Goal: Transaction & Acquisition: Book appointment/travel/reservation

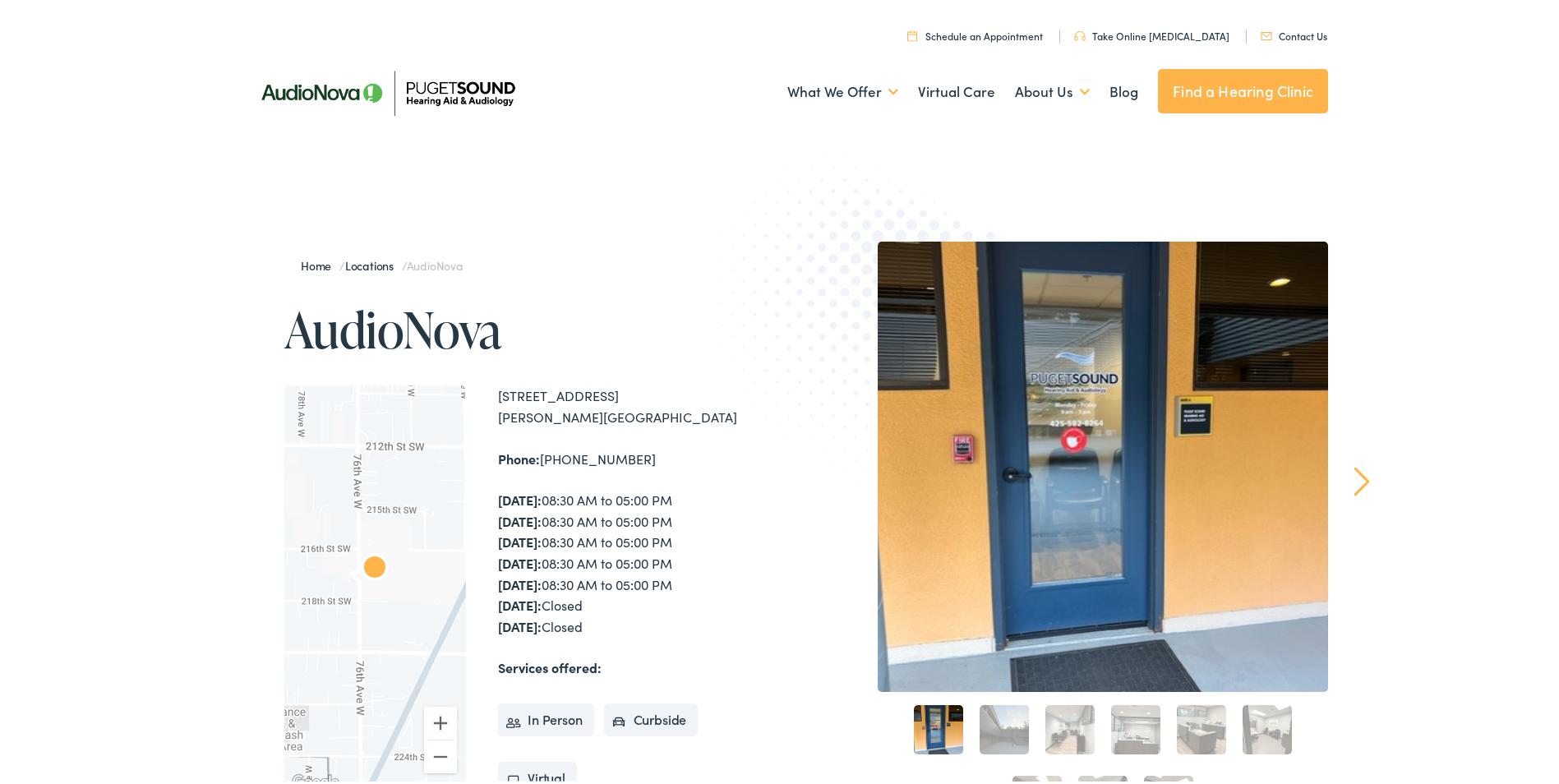
click at [993, 724] on link "2" at bounding box center [1004, 726] width 49 height 49
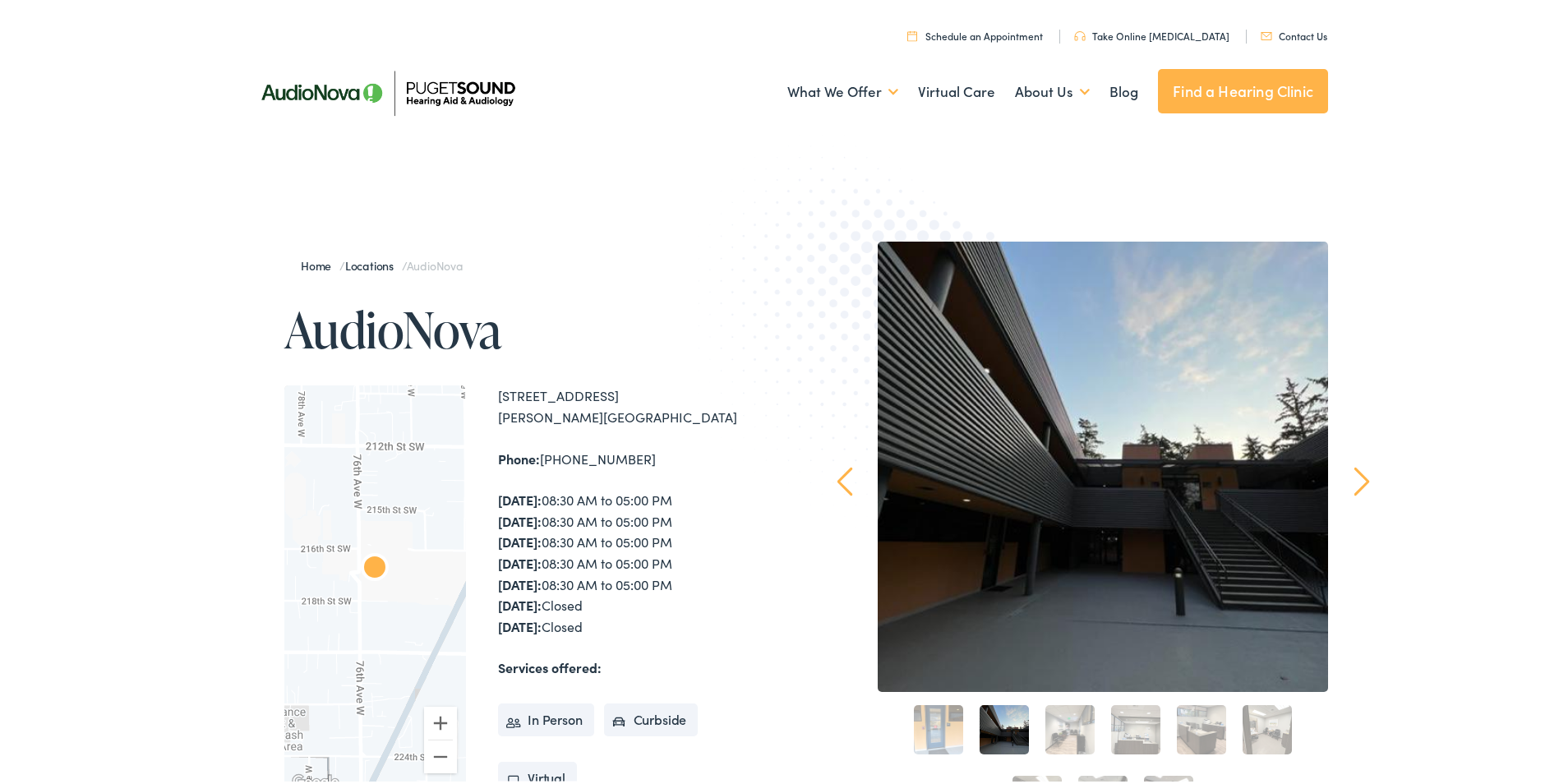
click at [1071, 719] on link "3" at bounding box center [1070, 726] width 49 height 49
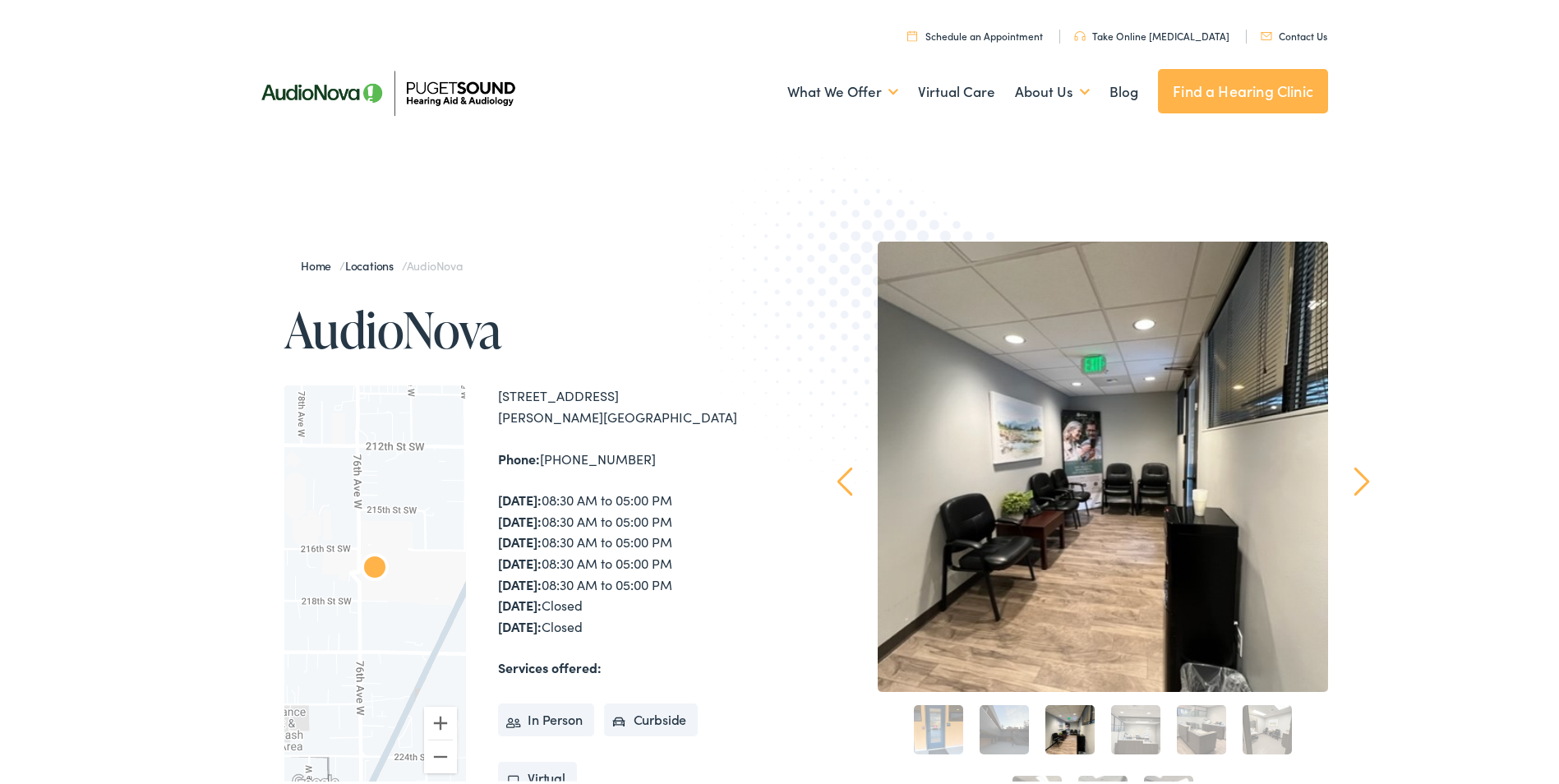
click at [1138, 718] on link "4" at bounding box center [1136, 726] width 49 height 49
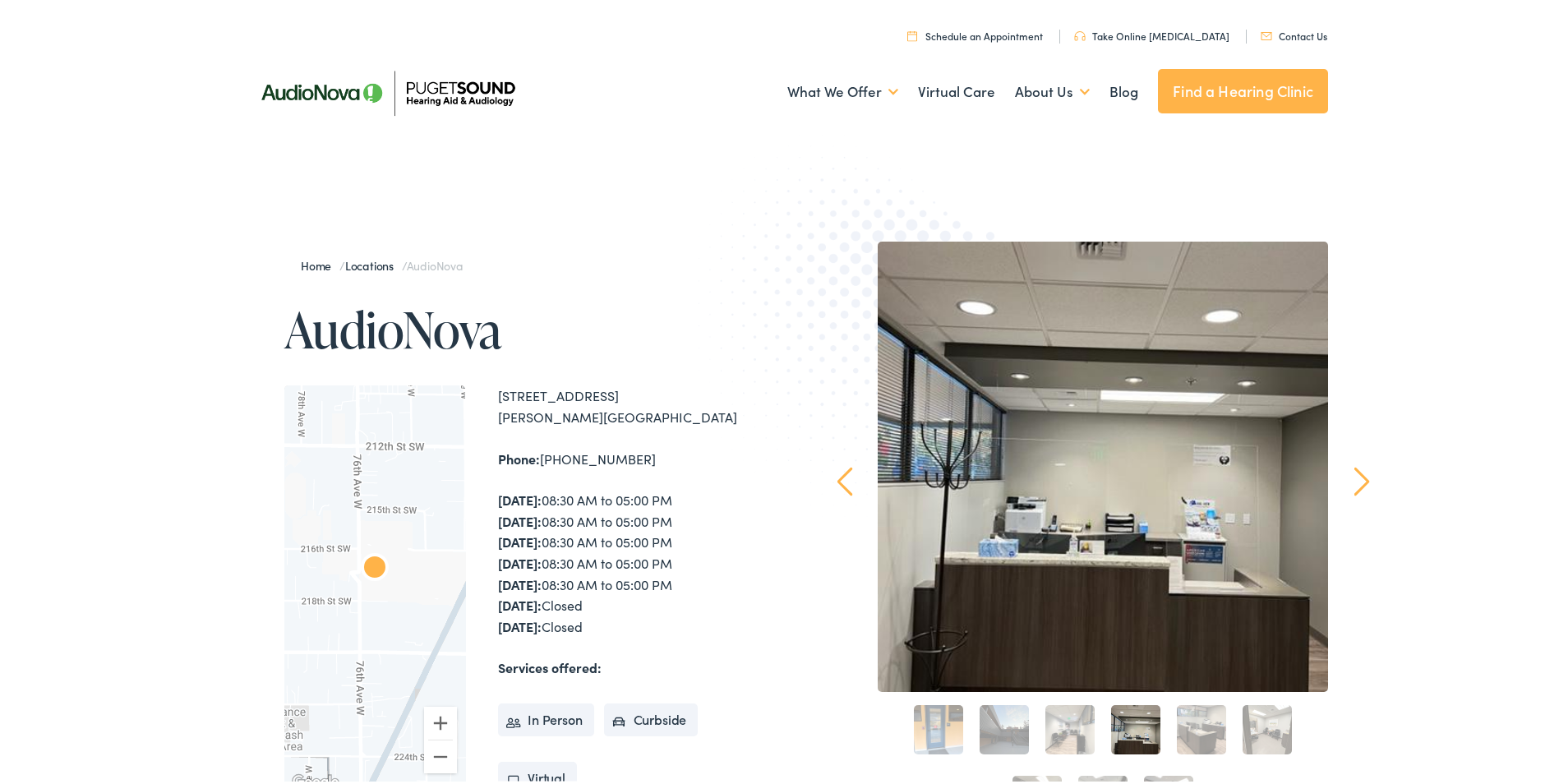
click at [1203, 720] on link "5" at bounding box center [1201, 726] width 49 height 49
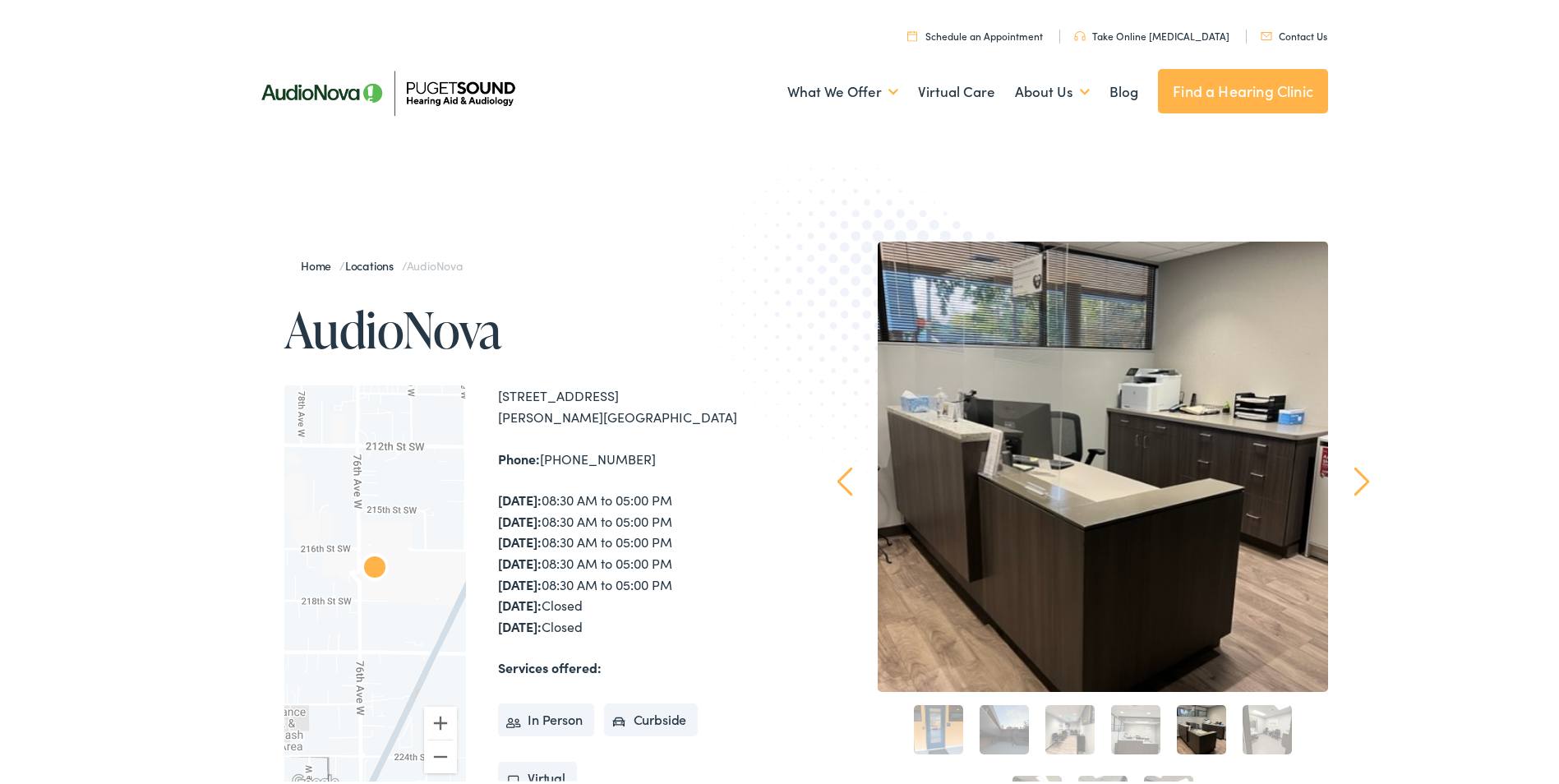
click at [1247, 723] on link "6" at bounding box center [1267, 726] width 49 height 49
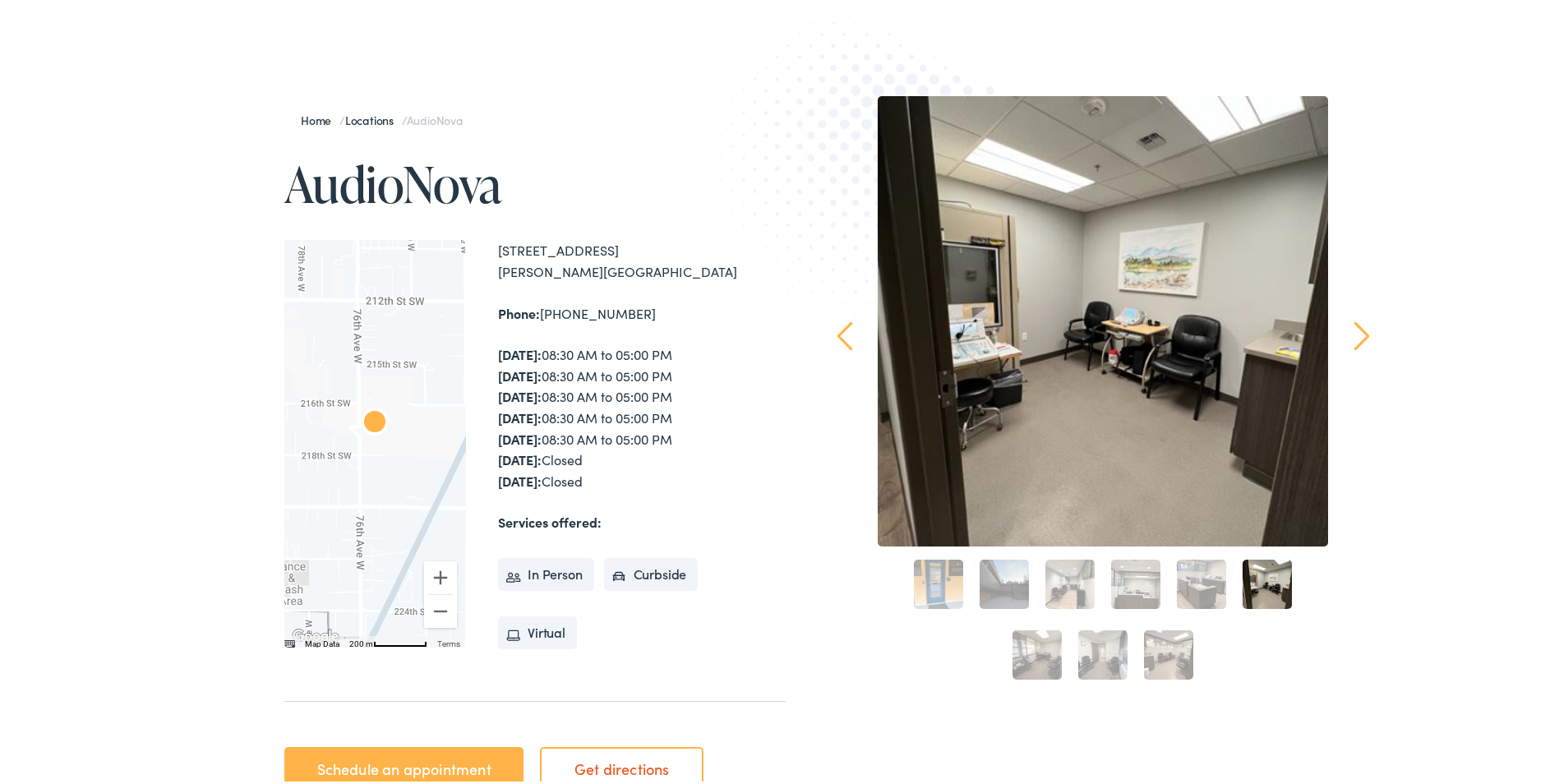
scroll to position [165, 0]
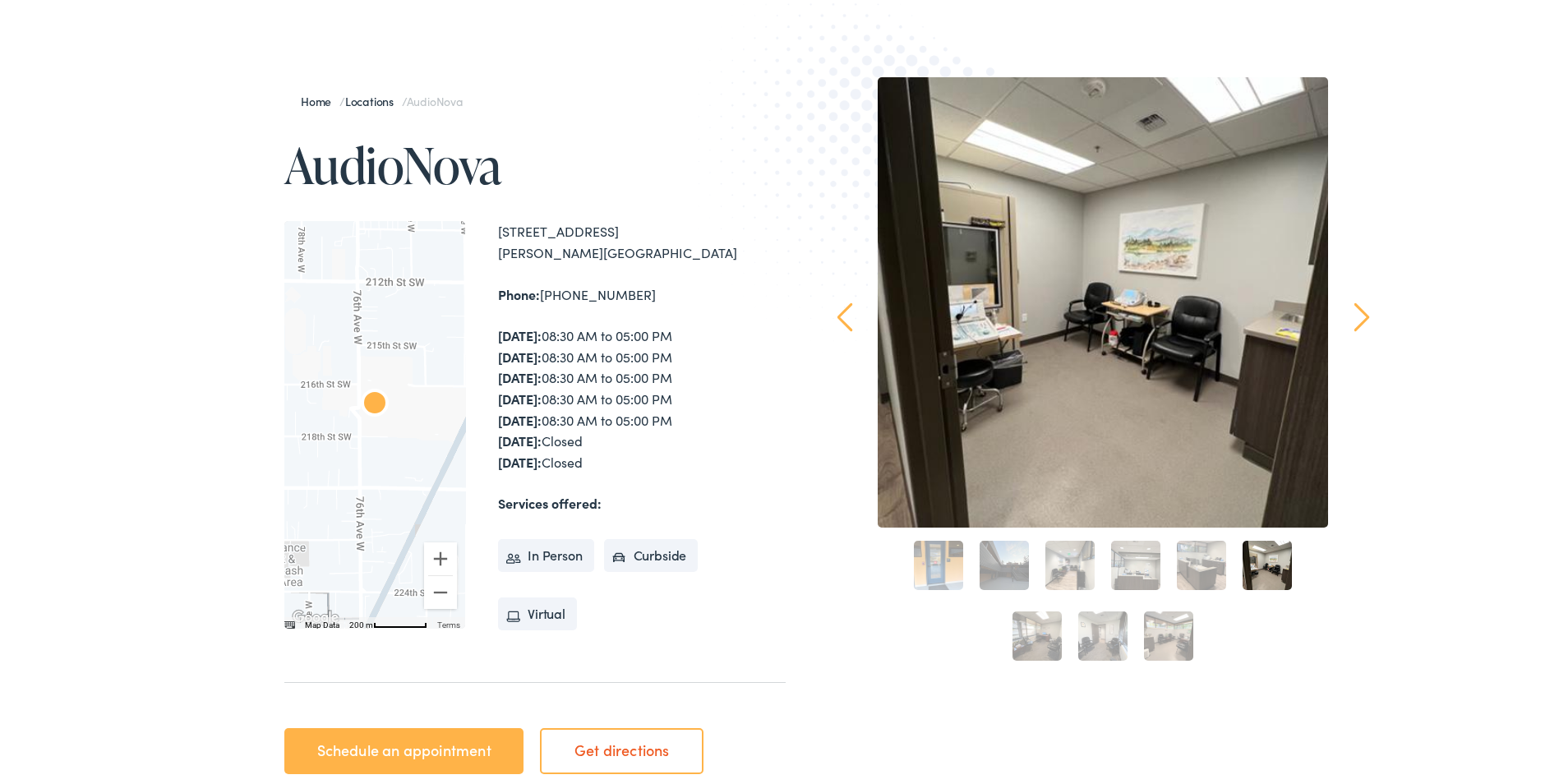
click at [1024, 639] on link "7" at bounding box center [1037, 632] width 49 height 49
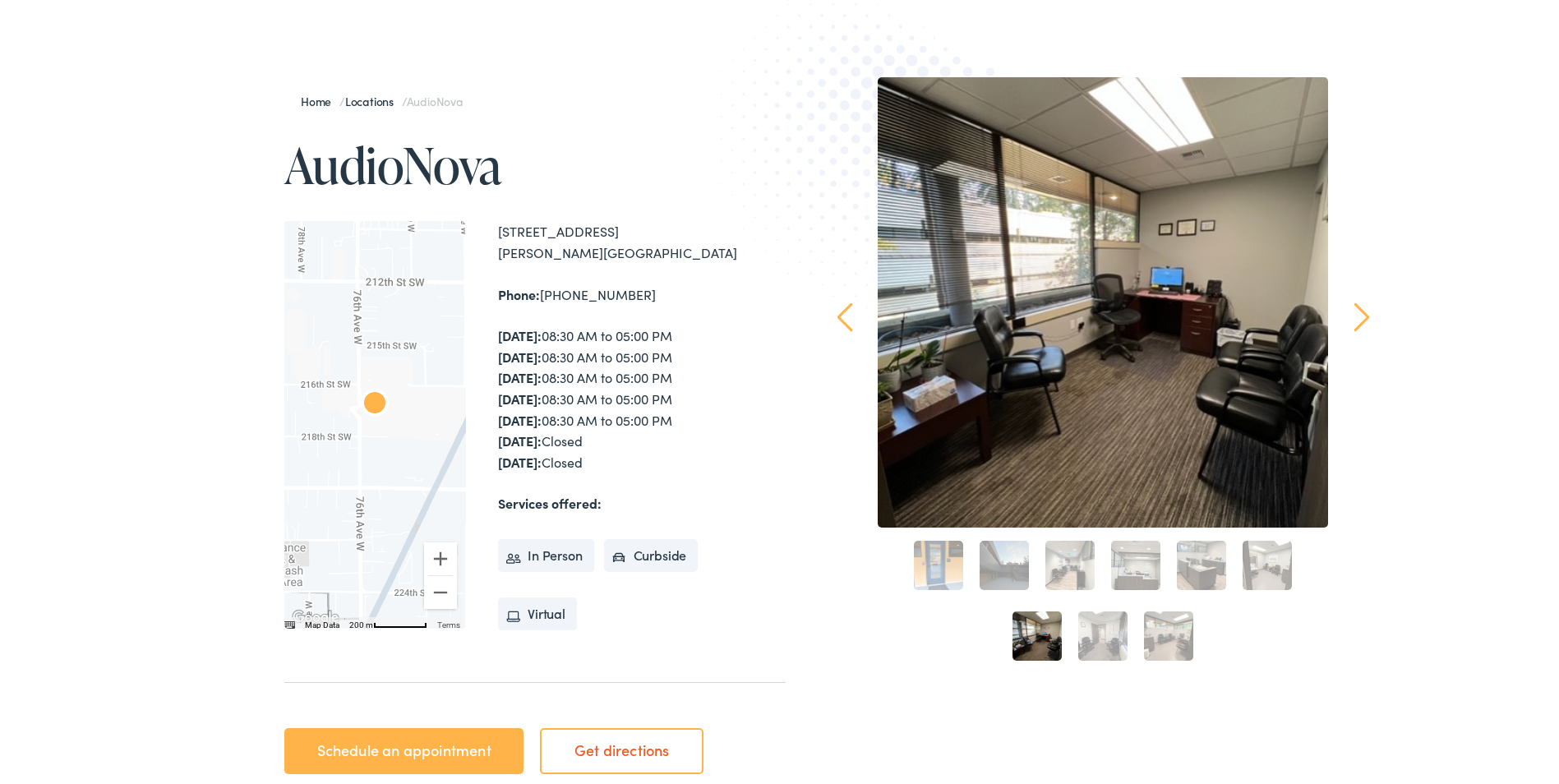
click at [1094, 631] on link "8" at bounding box center [1102, 632] width 49 height 49
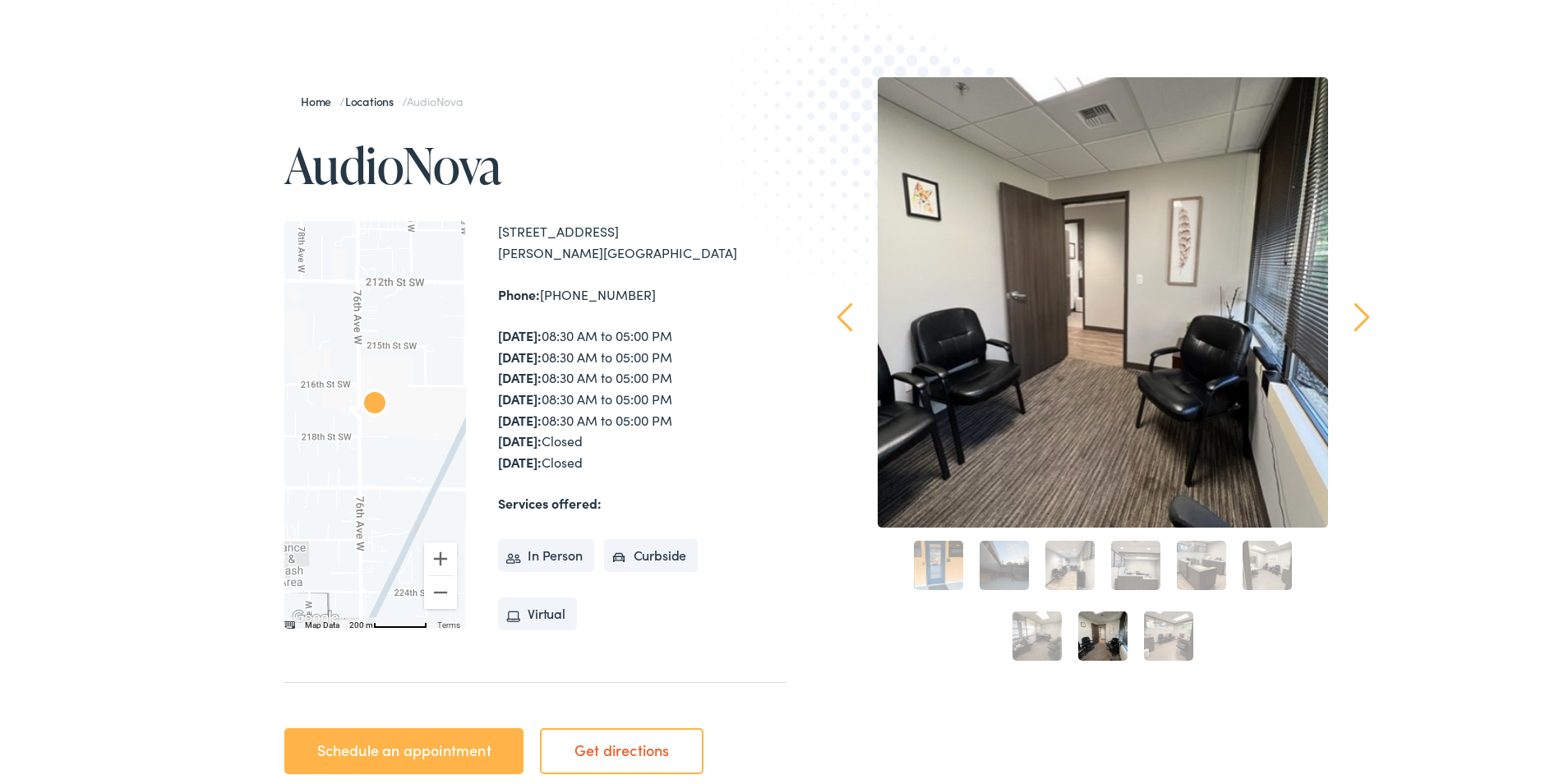
click at [1170, 631] on link "9" at bounding box center [1168, 632] width 49 height 49
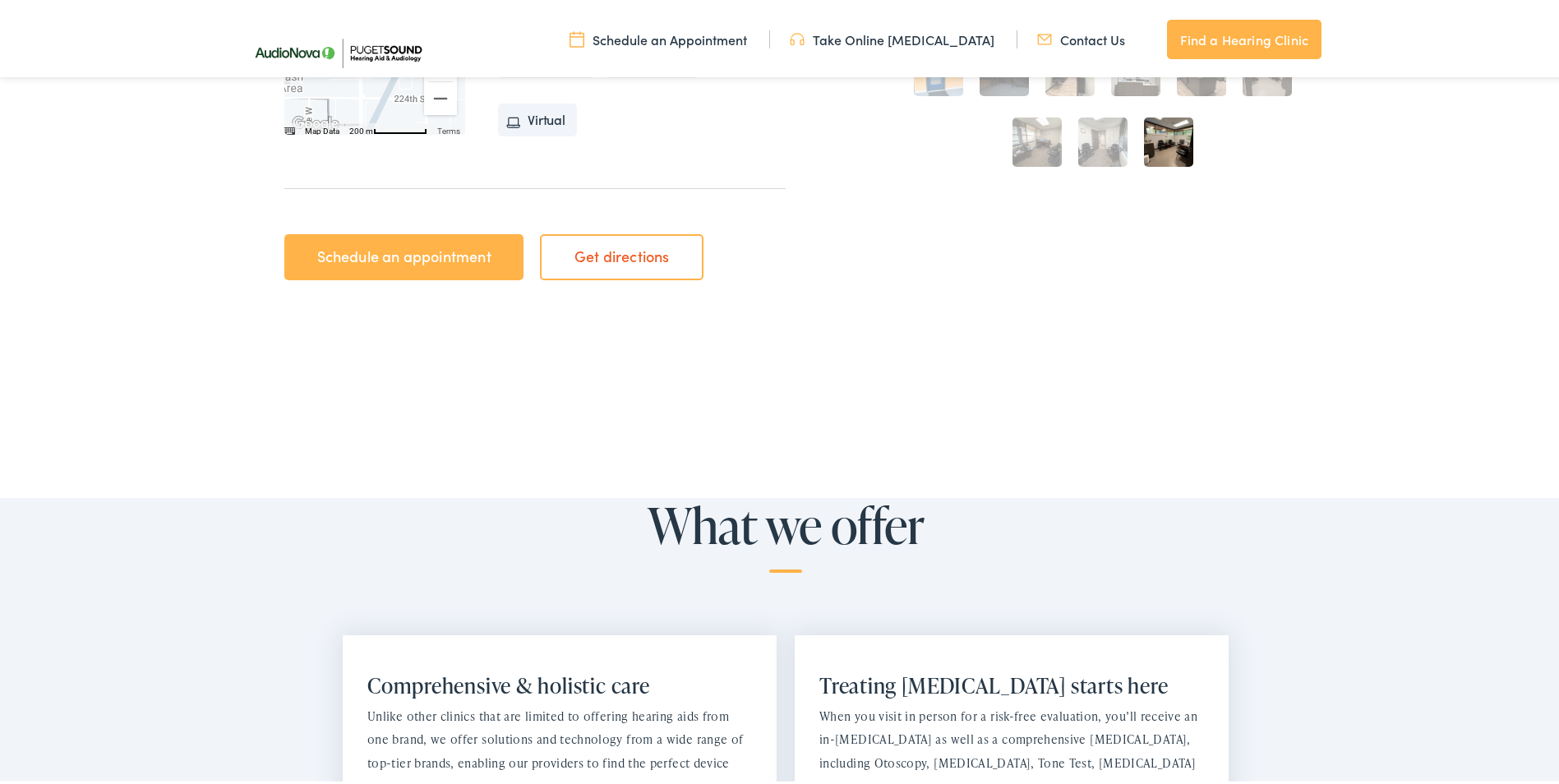
scroll to position [658, 0]
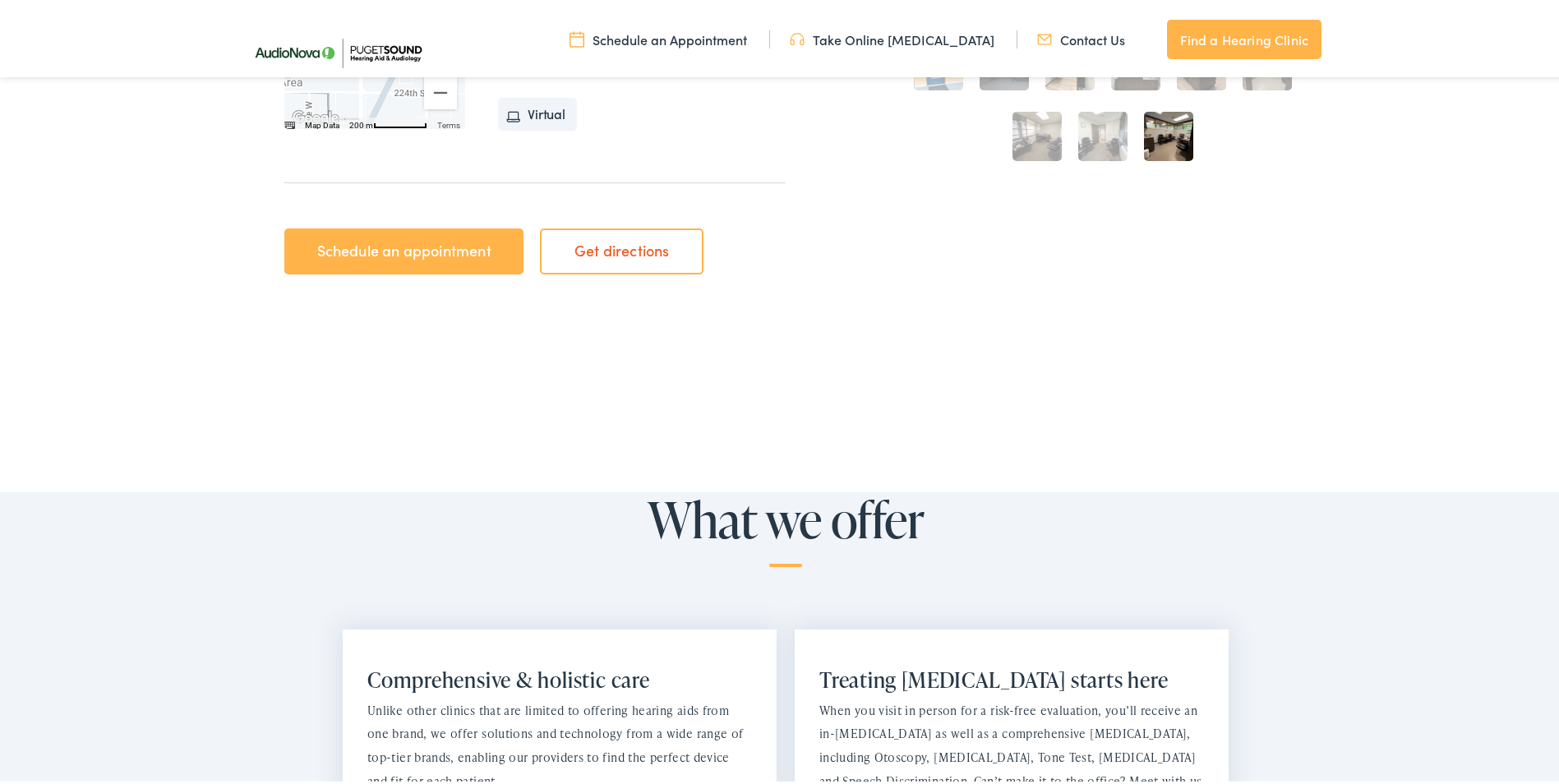
click at [381, 251] on link "Schedule an appointment" at bounding box center [404, 247] width 239 height 46
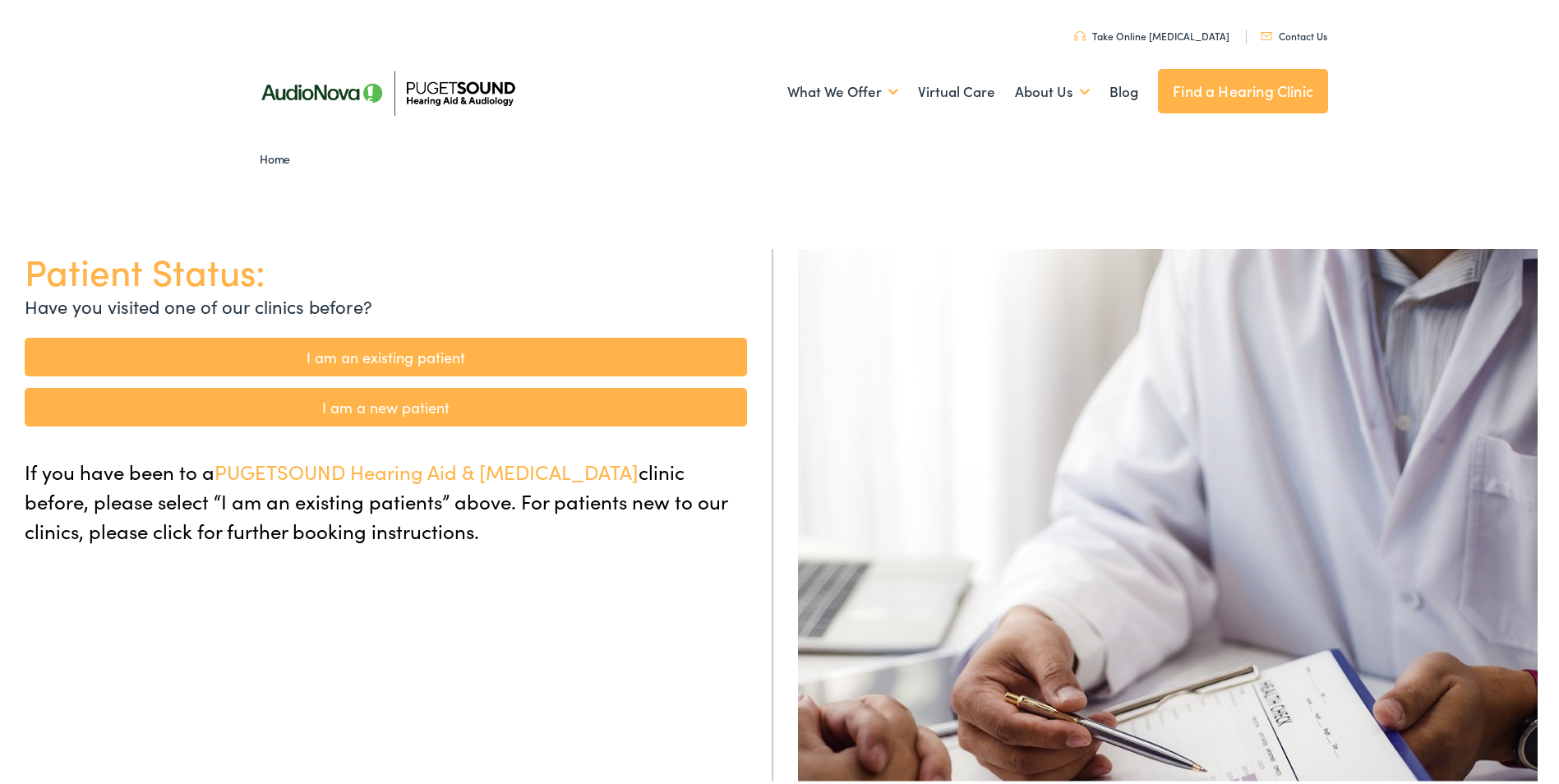
click at [353, 350] on link "I am an existing patient" at bounding box center [386, 354] width 723 height 39
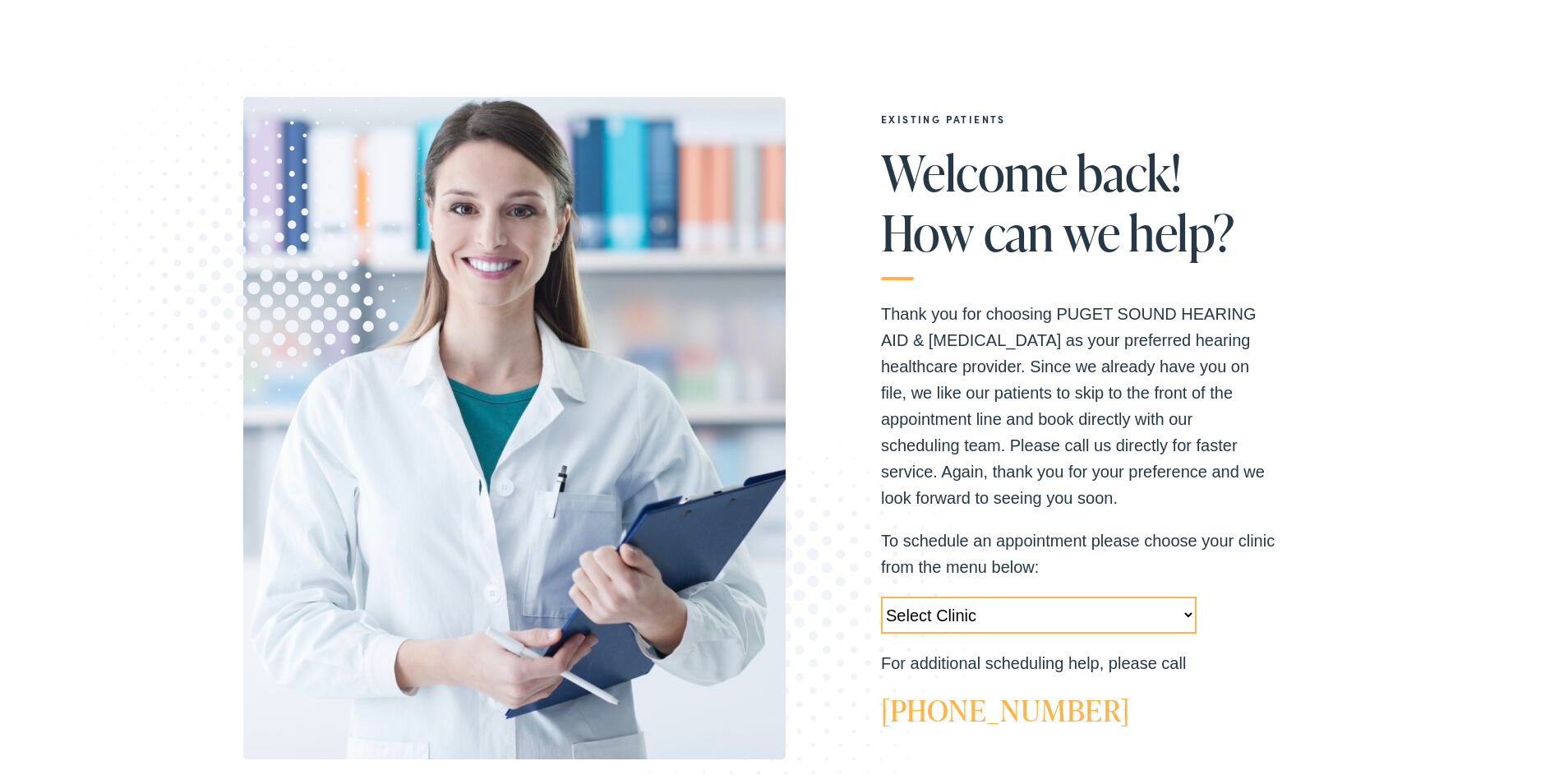
scroll to position [246, 0]
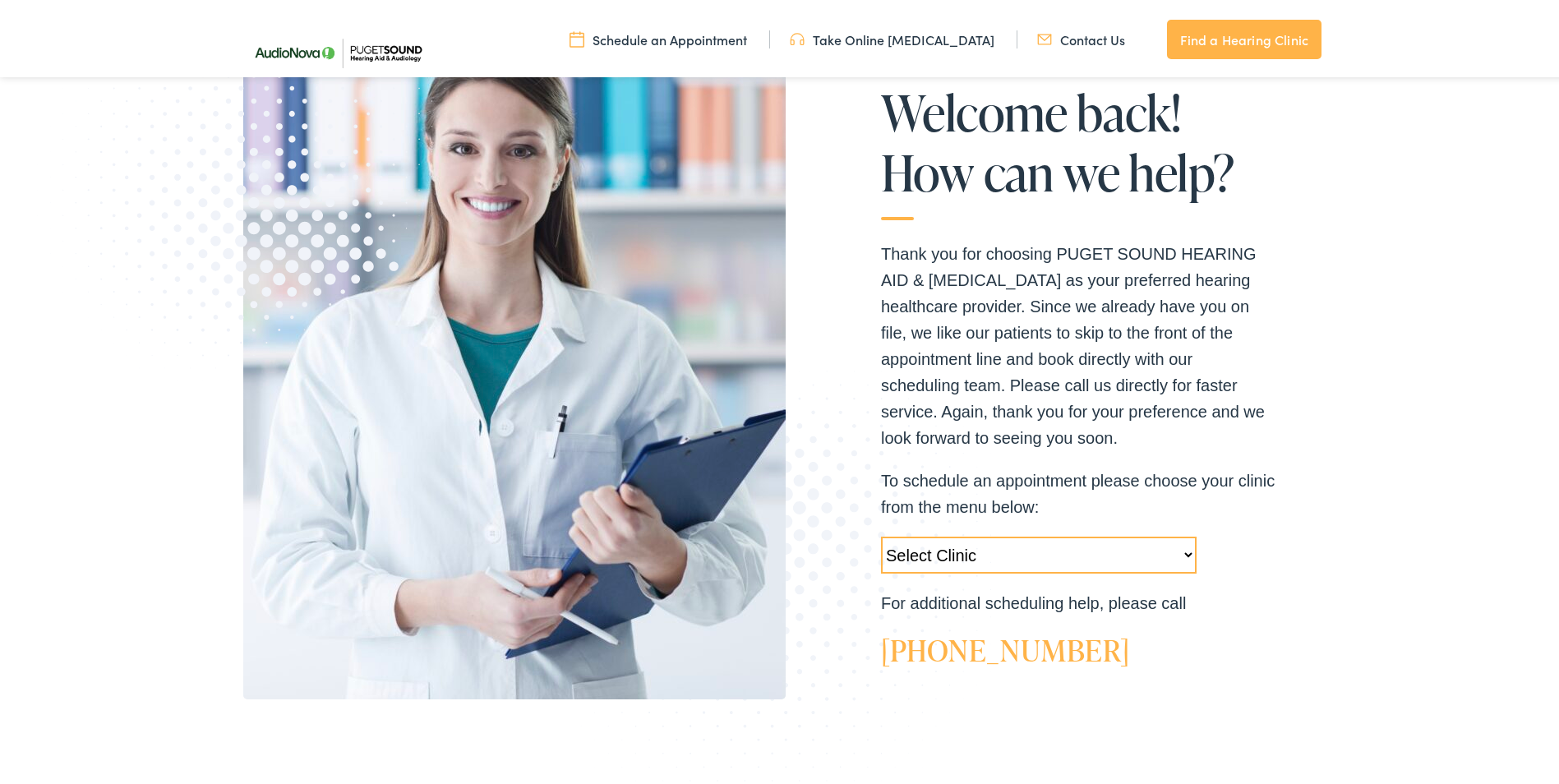
click at [1034, 554] on select "Select Clinic [GEOGRAPHIC_DATA]-[GEOGRAPHIC_DATA]-AudioNova [STREET_ADDRESS]-Au…" at bounding box center [1038, 551] width 315 height 37
select select "[URL][DOMAIN_NAME][PERSON_NAME]"
click at [881, 533] on select "Select Clinic [GEOGRAPHIC_DATA]-[GEOGRAPHIC_DATA]-AudioNova [STREET_ADDRESS]-Au…" at bounding box center [1038, 551] width 315 height 37
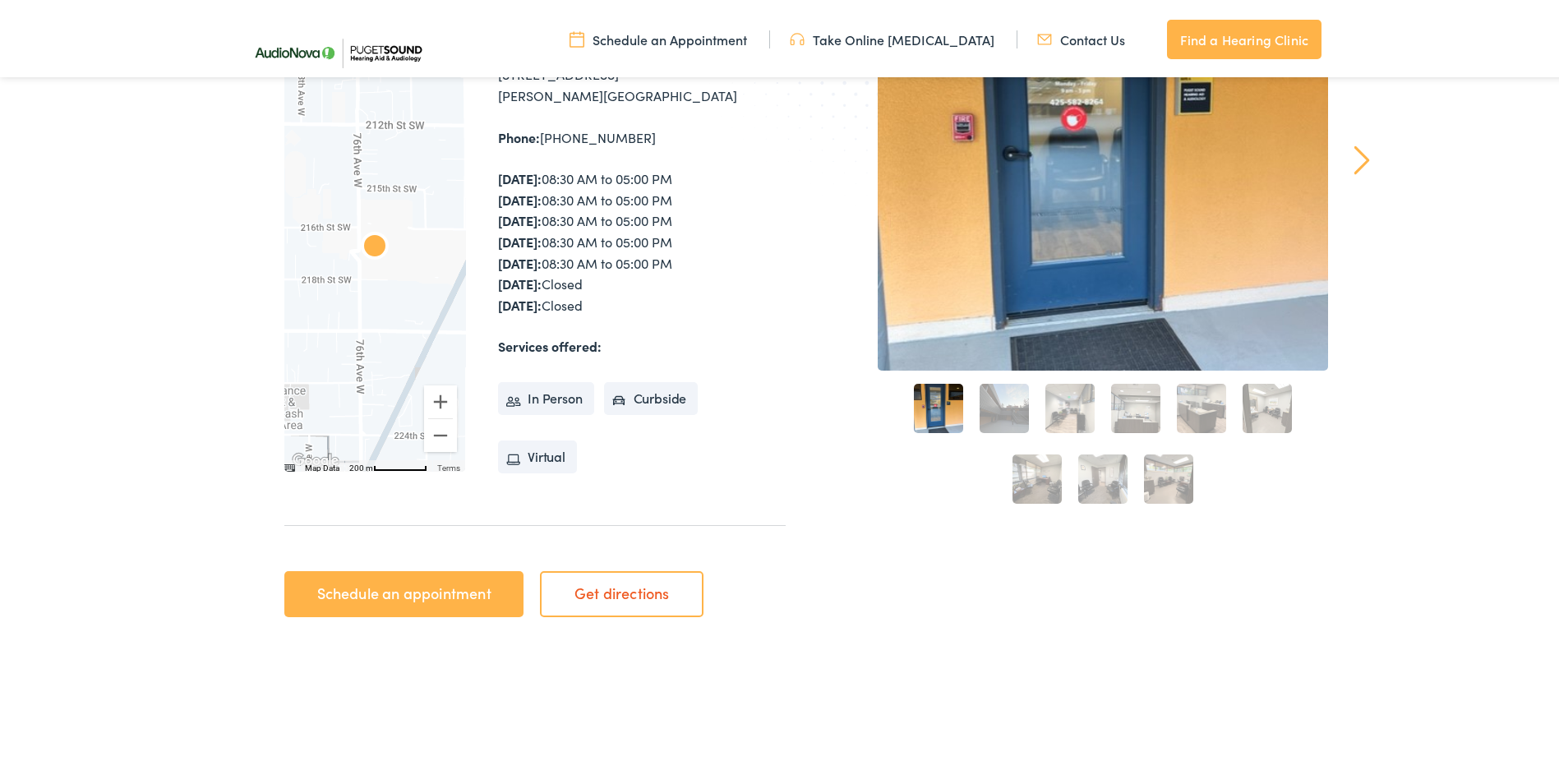
scroll to position [328, 0]
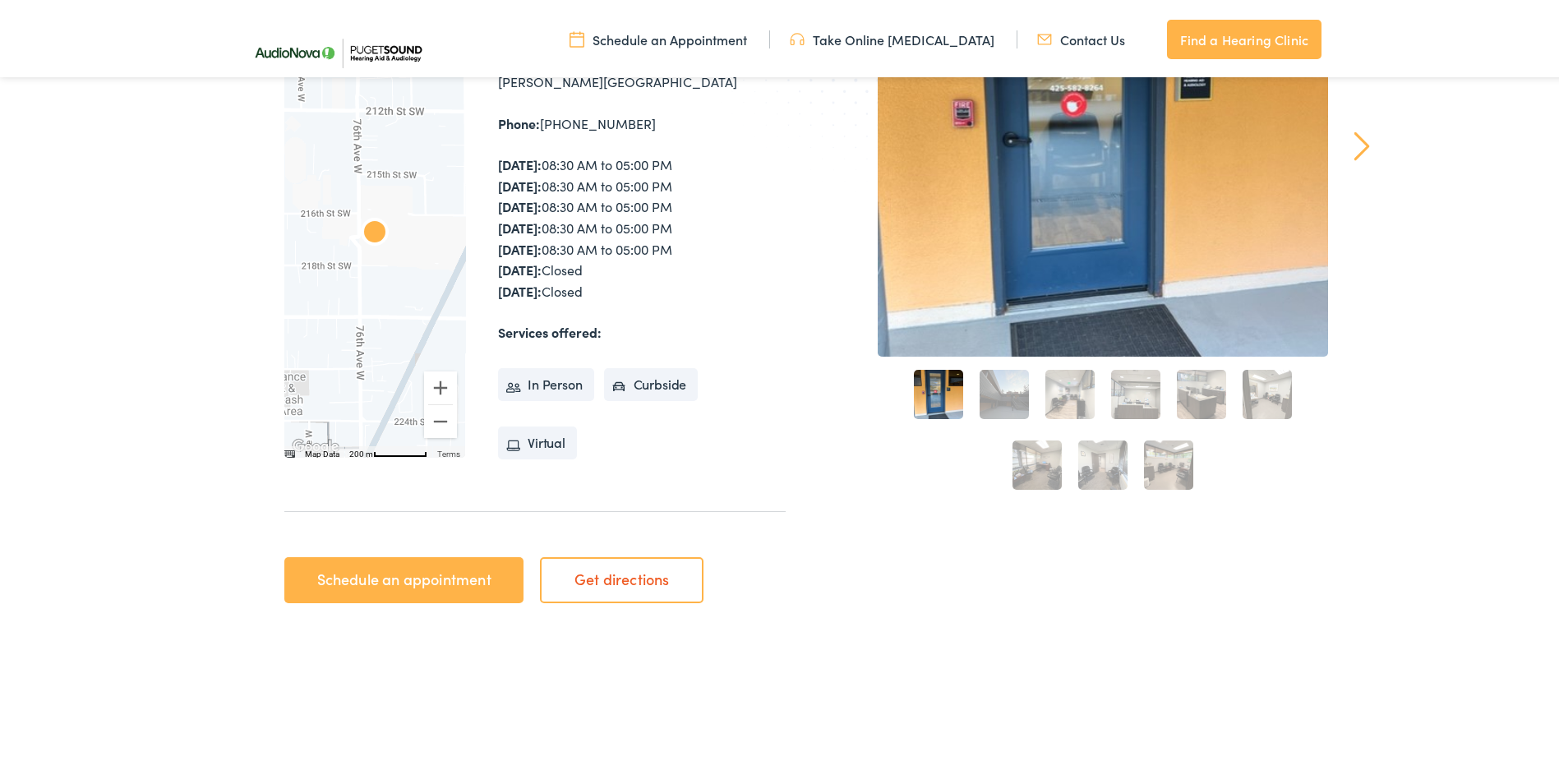
click at [367, 570] on link "Schedule an appointment" at bounding box center [404, 577] width 239 height 46
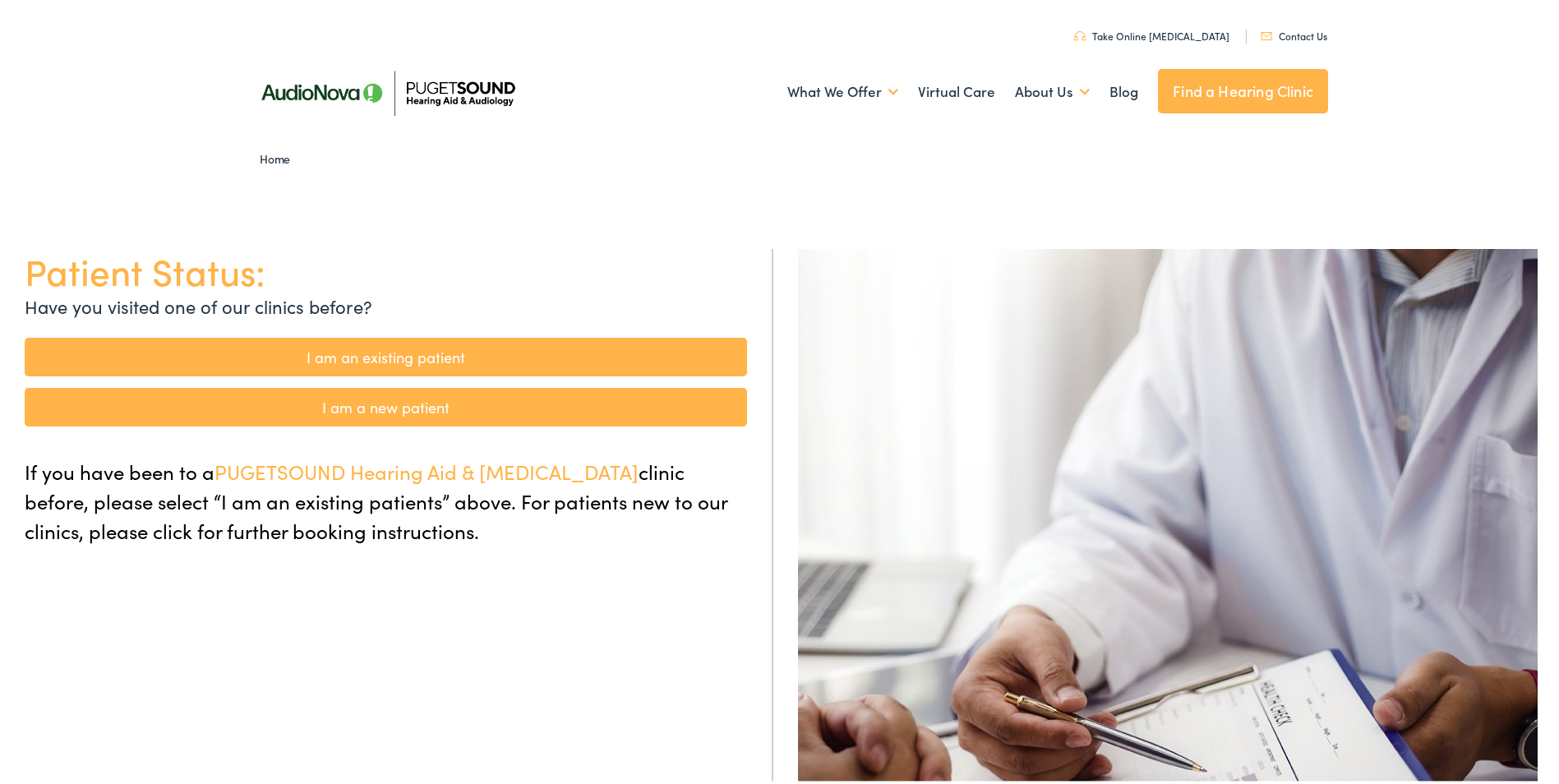
click at [406, 349] on link "I am an existing patient" at bounding box center [386, 354] width 723 height 39
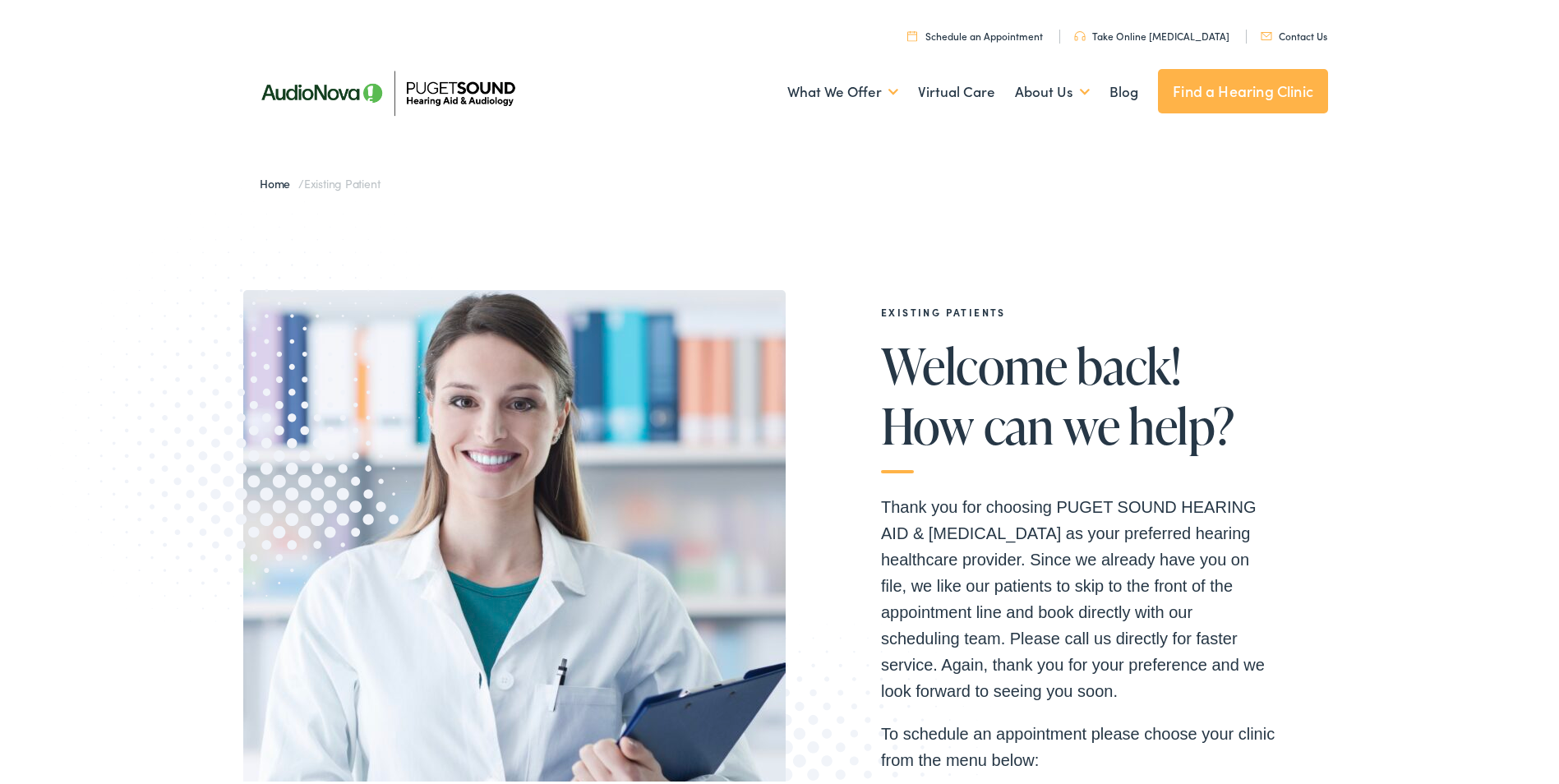
click at [1006, 34] on link "Schedule an Appointment" at bounding box center [975, 32] width 136 height 14
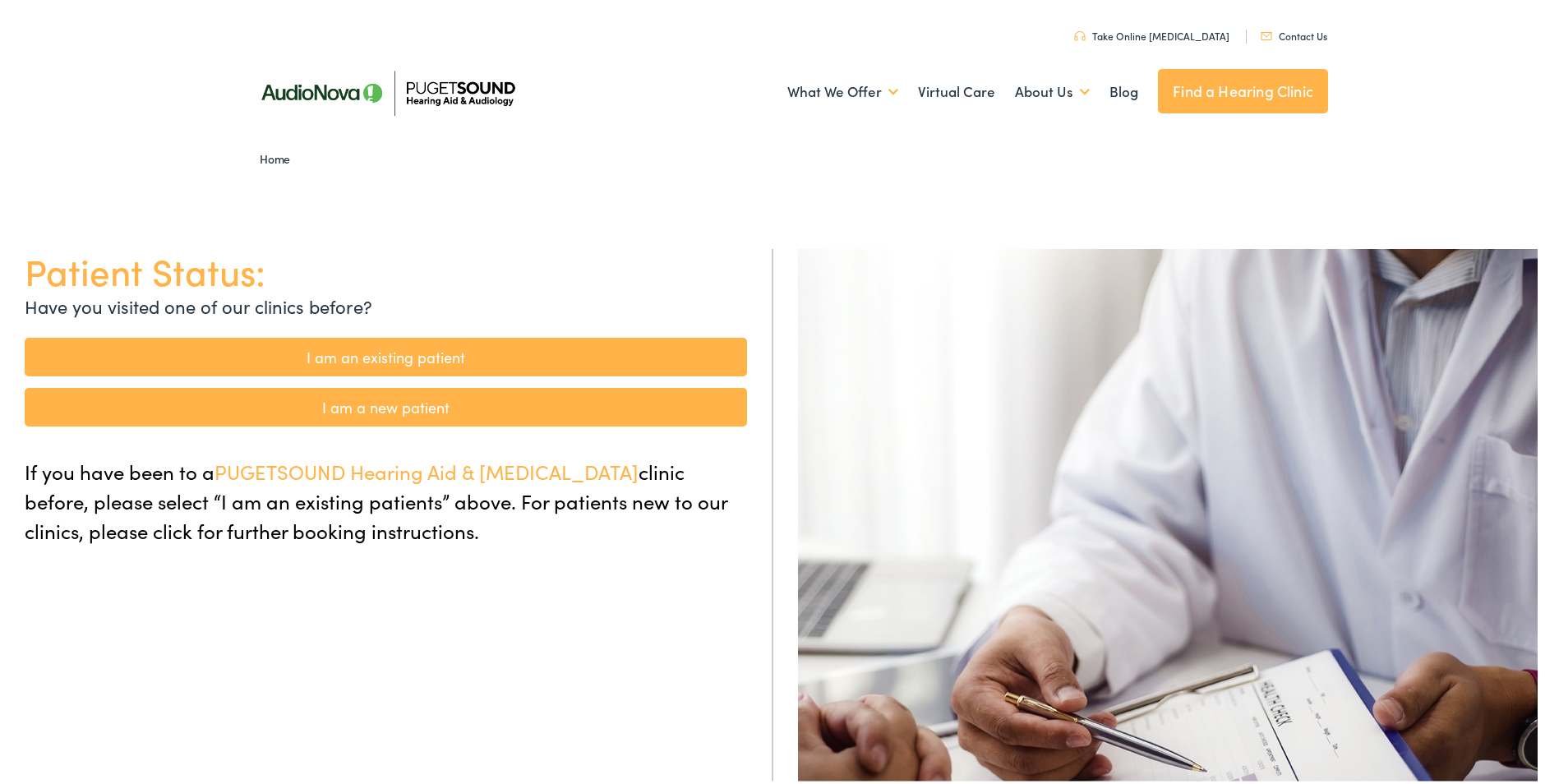
click at [435, 352] on link "I am an existing patient" at bounding box center [386, 354] width 723 height 39
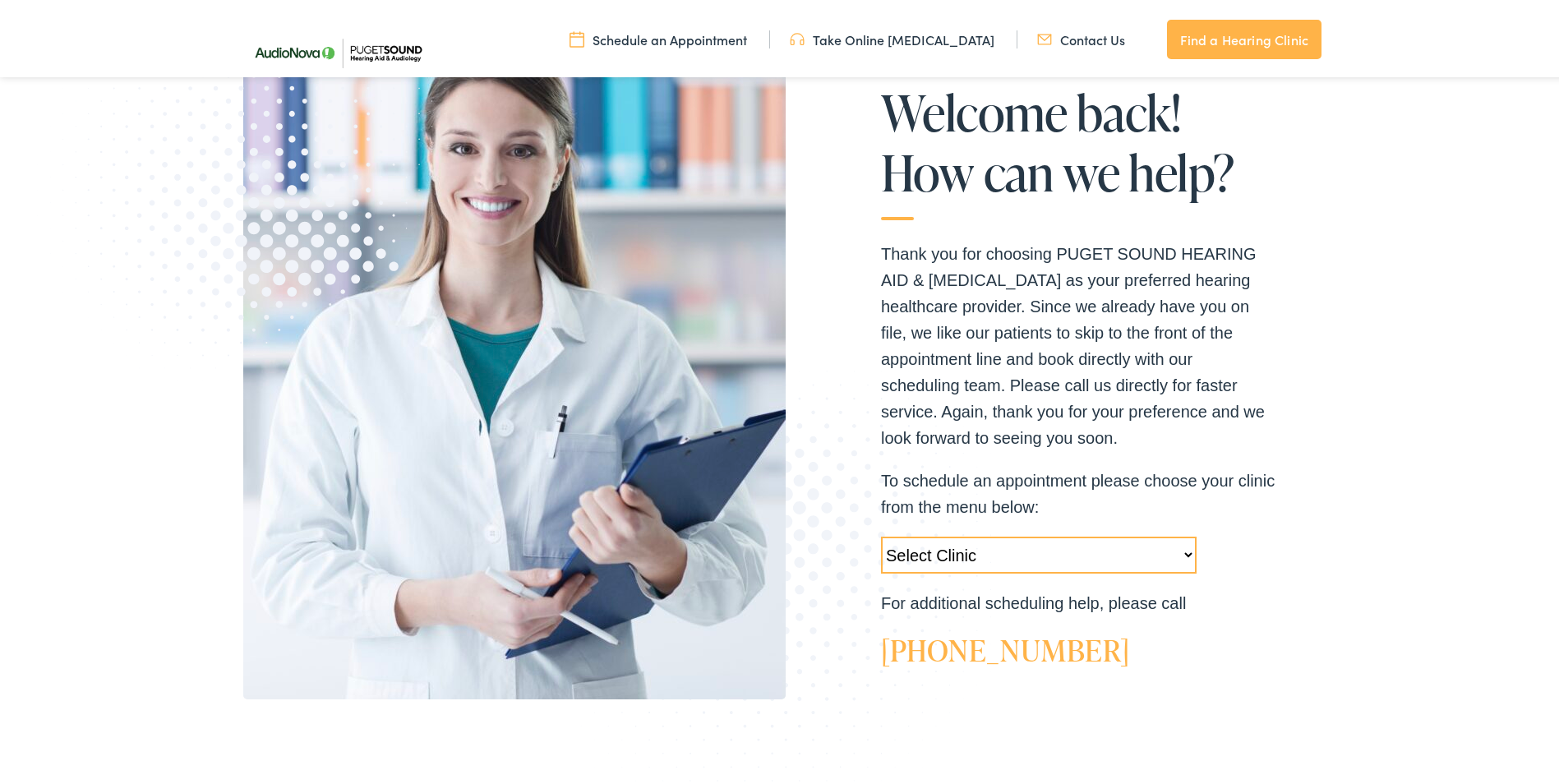
scroll to position [493, 0]
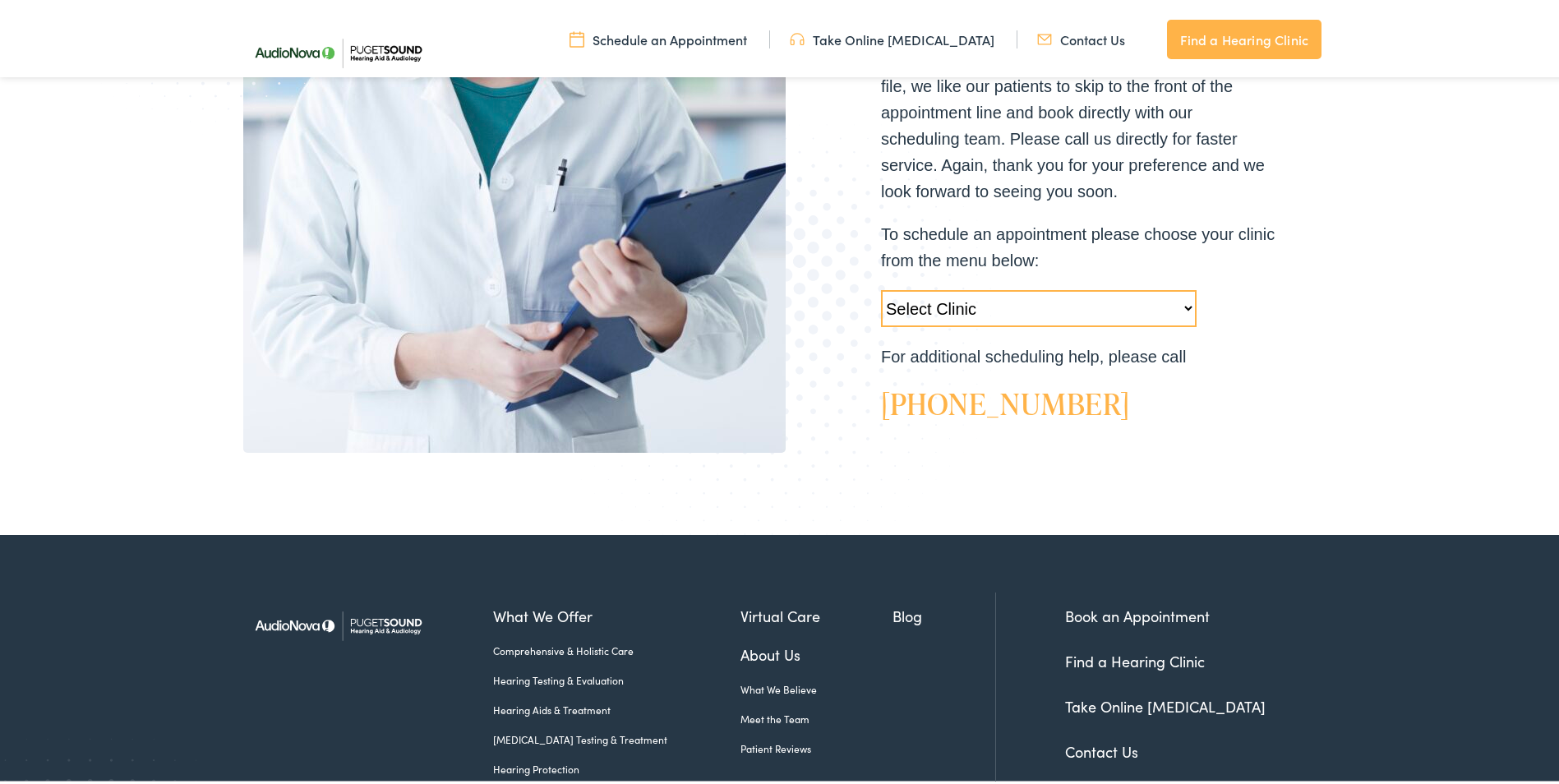
click at [953, 303] on select "Select Clinic [GEOGRAPHIC_DATA]-[GEOGRAPHIC_DATA]-AudioNova [STREET_ADDRESS]-Au…" at bounding box center [1038, 305] width 315 height 37
select select "[URL][DOMAIN_NAME][PERSON_NAME]"
click at [881, 286] on select "Select Clinic [GEOGRAPHIC_DATA]-[GEOGRAPHIC_DATA]-AudioNova [STREET_ADDRESS]-Au…" at bounding box center [1038, 305] width 315 height 37
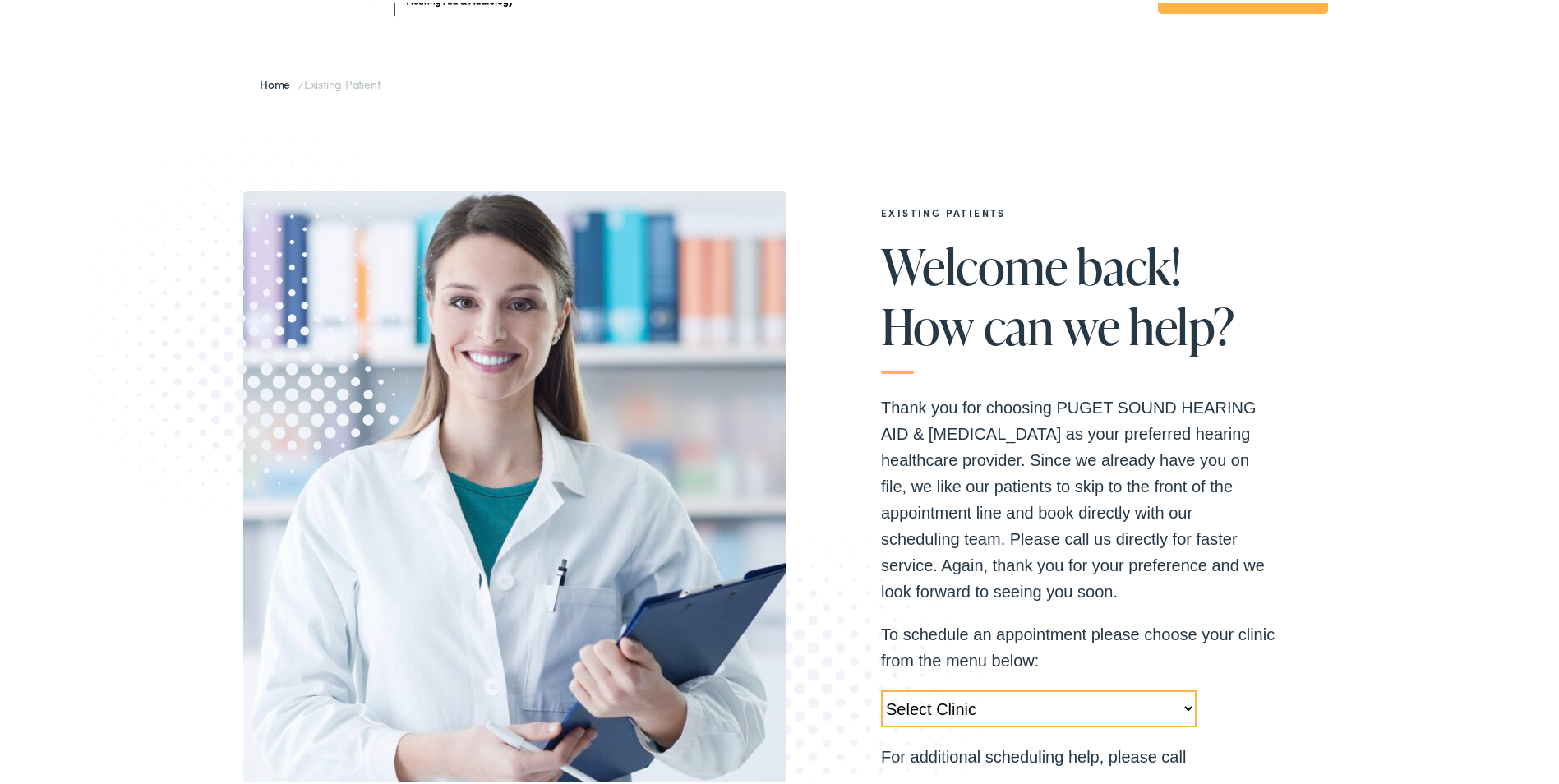
scroll to position [0, 0]
